Goal: Find specific page/section: Find specific page/section

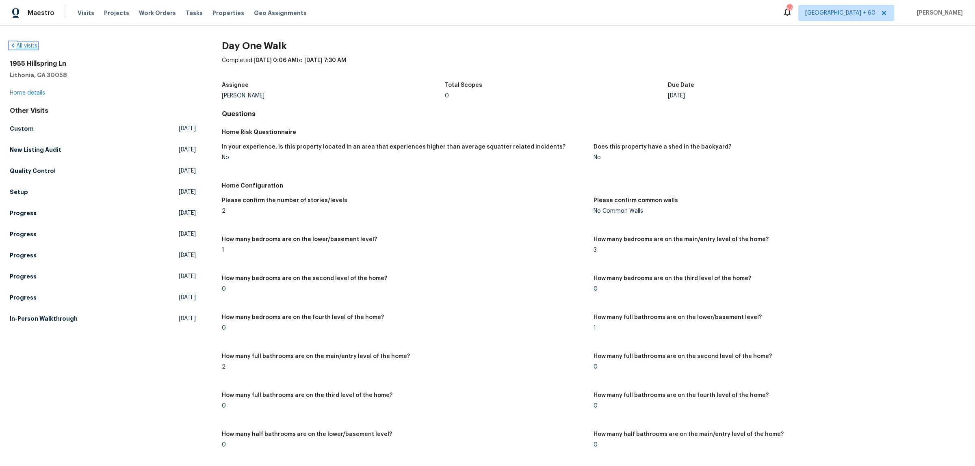
click at [24, 43] on link "All visits" at bounding box center [24, 46] width 28 height 6
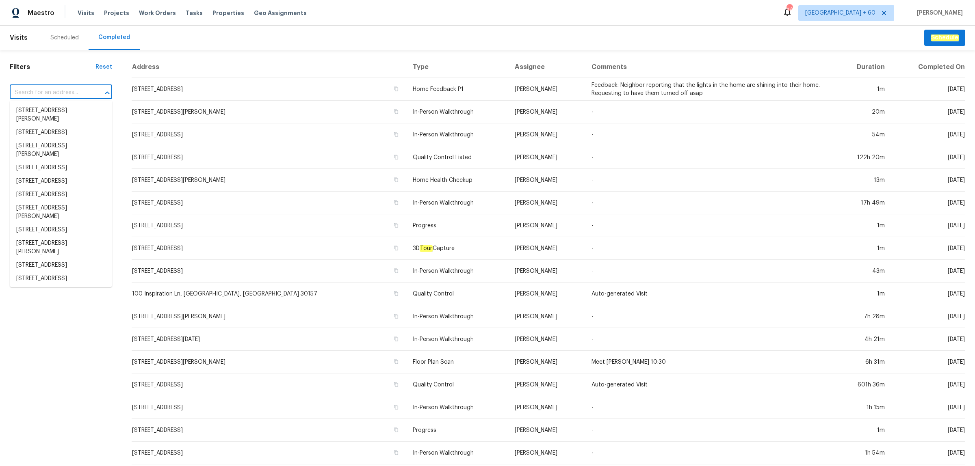
click at [61, 88] on input "text" at bounding box center [50, 93] width 80 height 13
paste input "[STREET_ADDRESS]"
type input "[STREET_ADDRESS]"
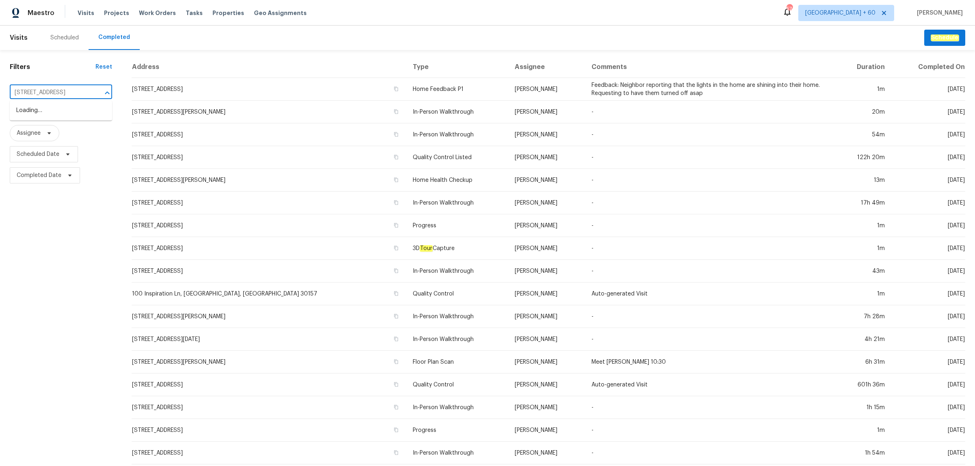
scroll to position [0, 33]
click at [60, 117] on li "[STREET_ADDRESS]" at bounding box center [61, 110] width 102 height 13
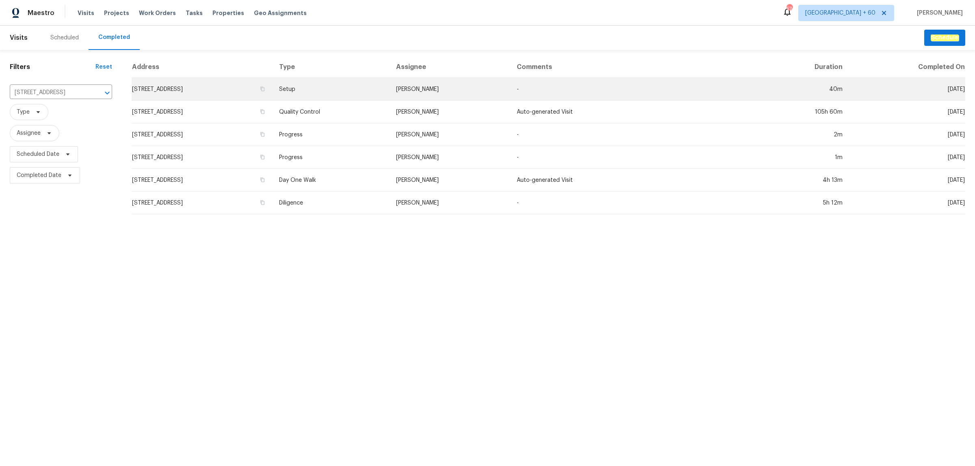
click at [351, 98] on td "Setup" at bounding box center [331, 89] width 117 height 23
